Goal: Obtain resource: Obtain resource

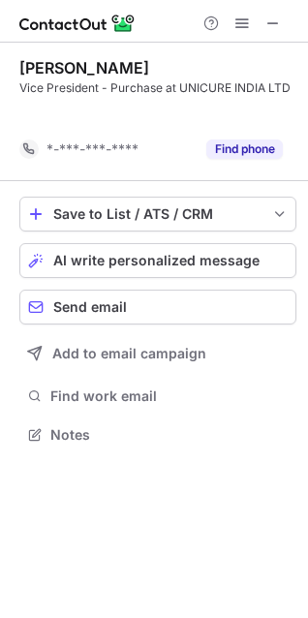
scroll to position [389, 308]
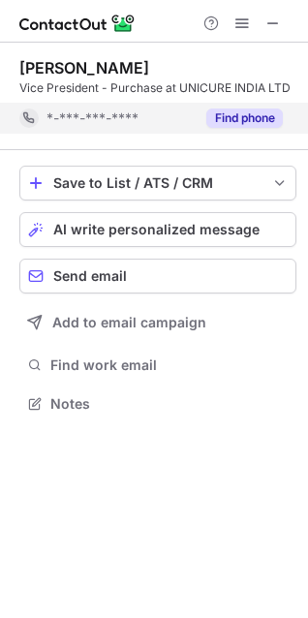
click at [251, 115] on button "Find phone" at bounding box center [244, 117] width 76 height 19
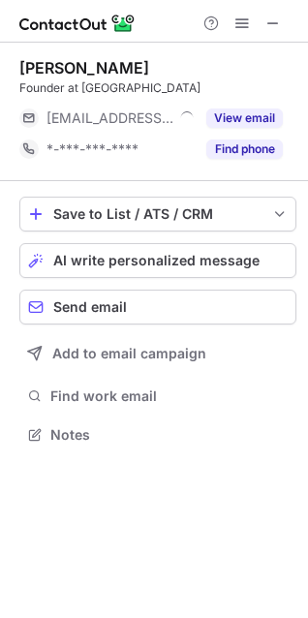
scroll to position [9, 9]
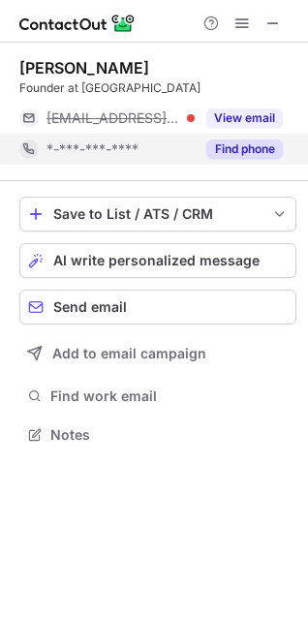
click at [239, 149] on button "Find phone" at bounding box center [244, 148] width 76 height 19
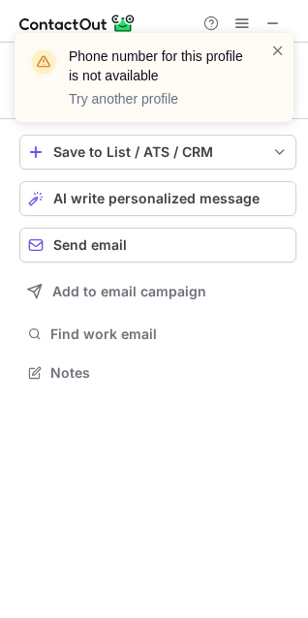
scroll to position [358, 308]
